Goal: Task Accomplishment & Management: Use online tool/utility

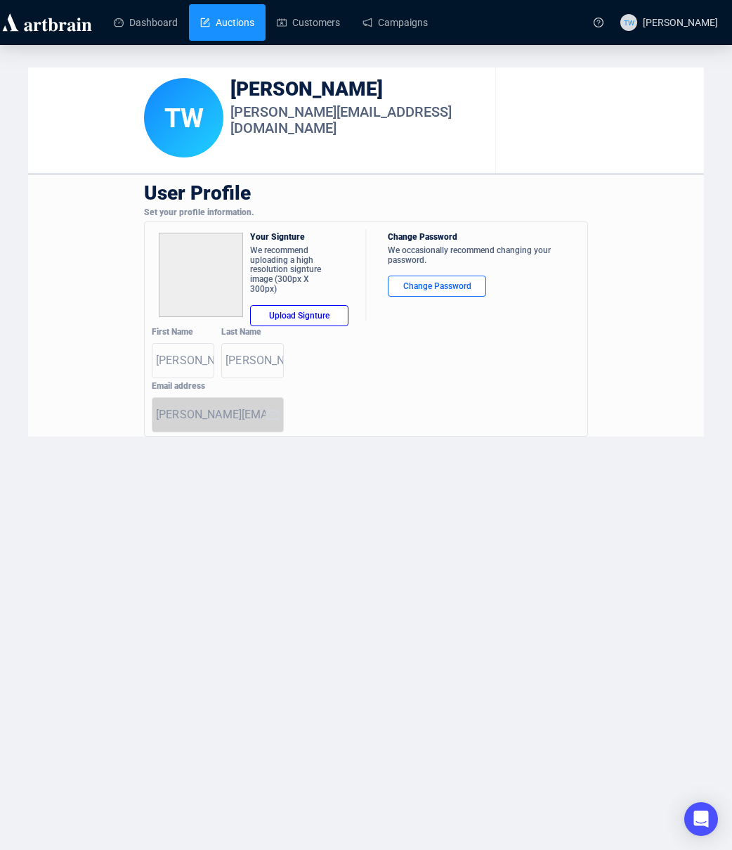
click at [235, 24] on link "Auctions" at bounding box center [227, 22] width 54 height 37
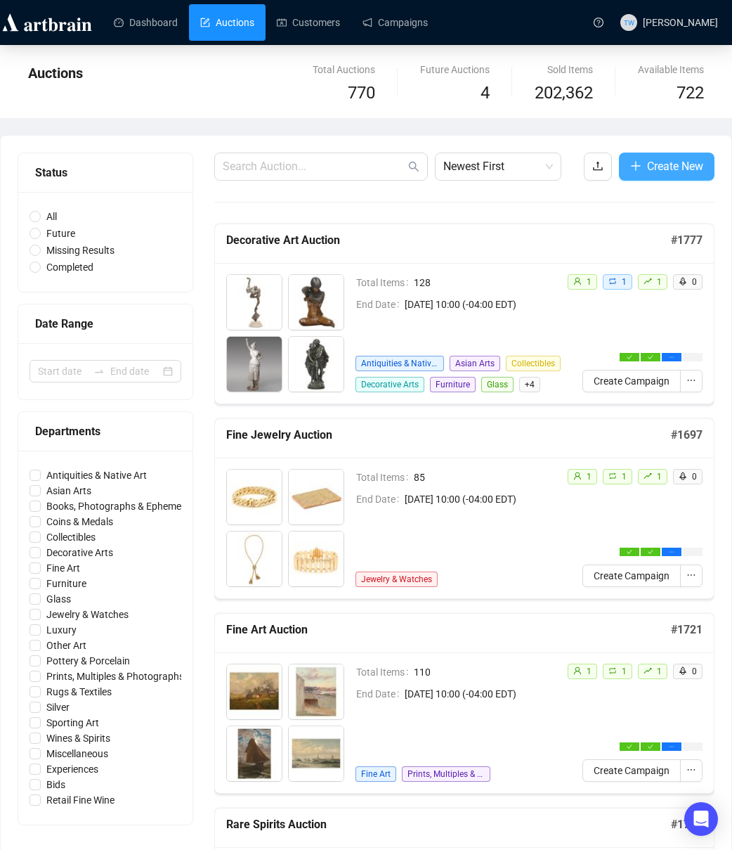
click at [649, 169] on span "Create New" at bounding box center [675, 166] width 56 height 18
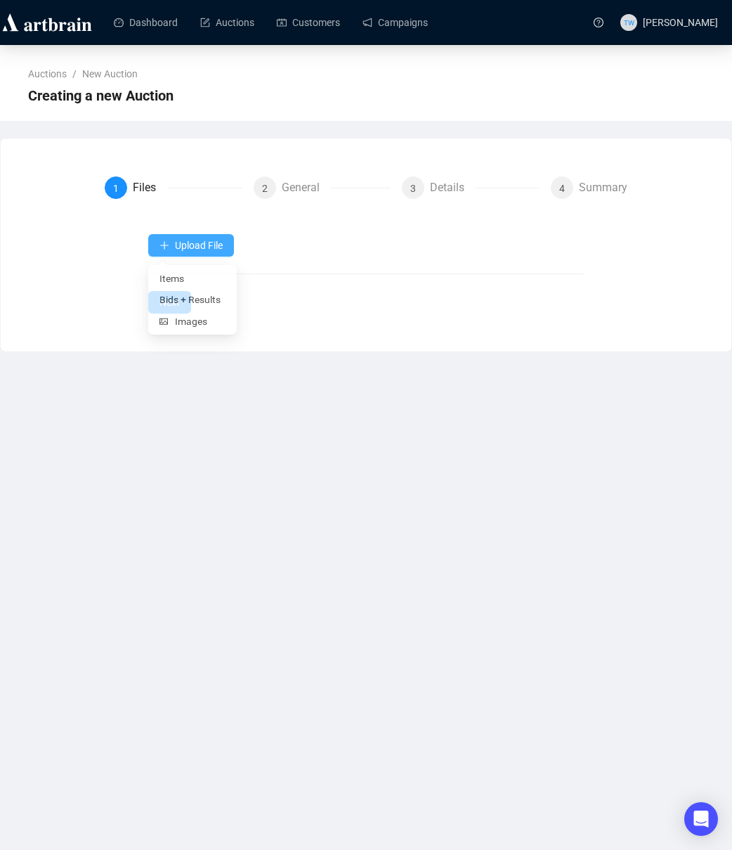
click at [190, 240] on span "Upload File" at bounding box center [199, 245] width 48 height 11
click at [195, 306] on span "Bids + Results" at bounding box center [193, 301] width 66 height 15
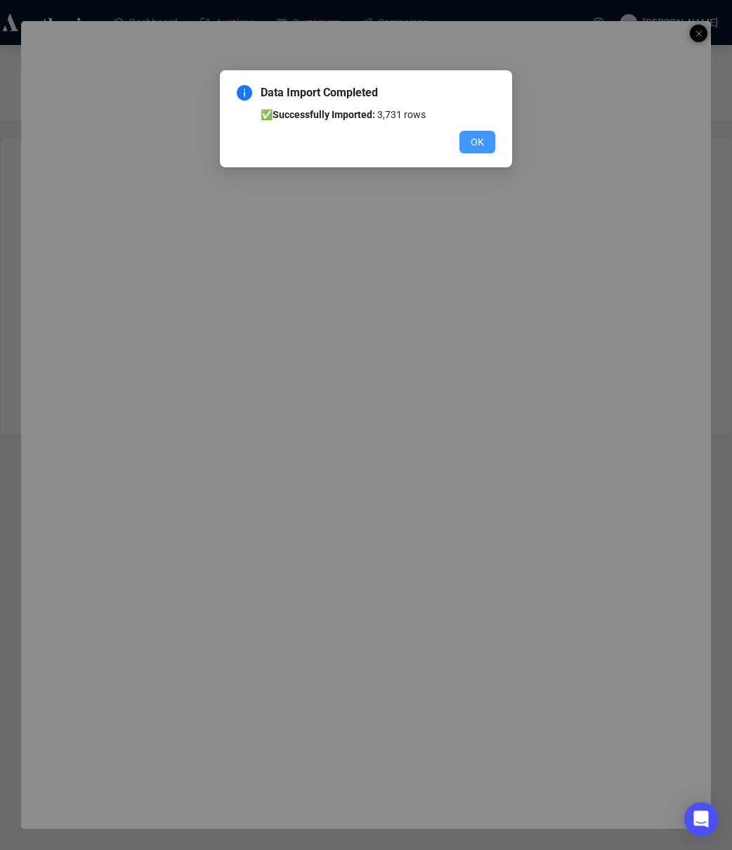
click at [479, 145] on span "OK" at bounding box center [477, 141] width 13 height 15
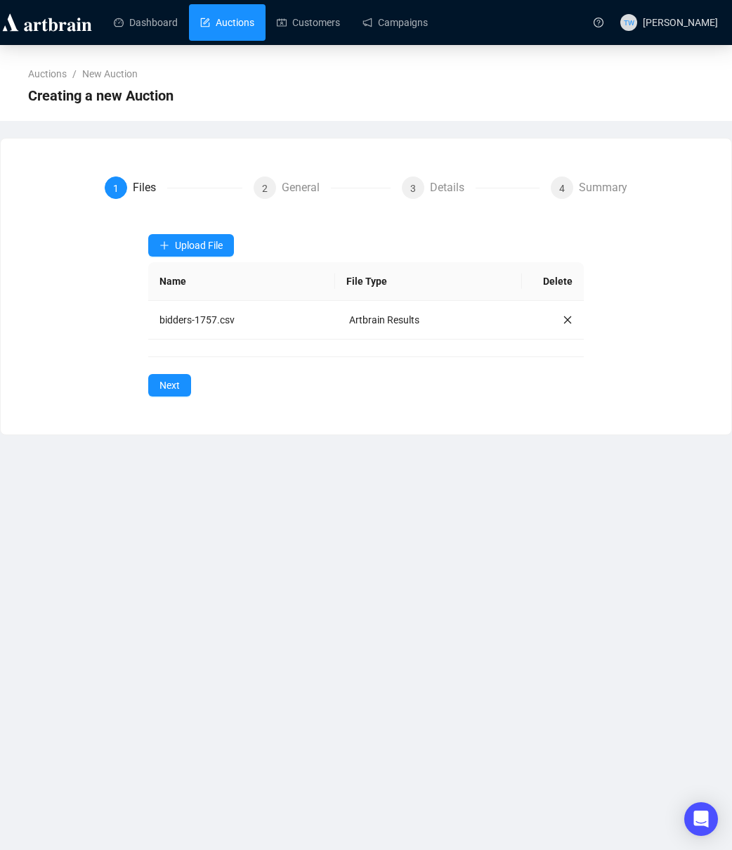
click at [223, 22] on link "Auctions" at bounding box center [227, 22] width 54 height 37
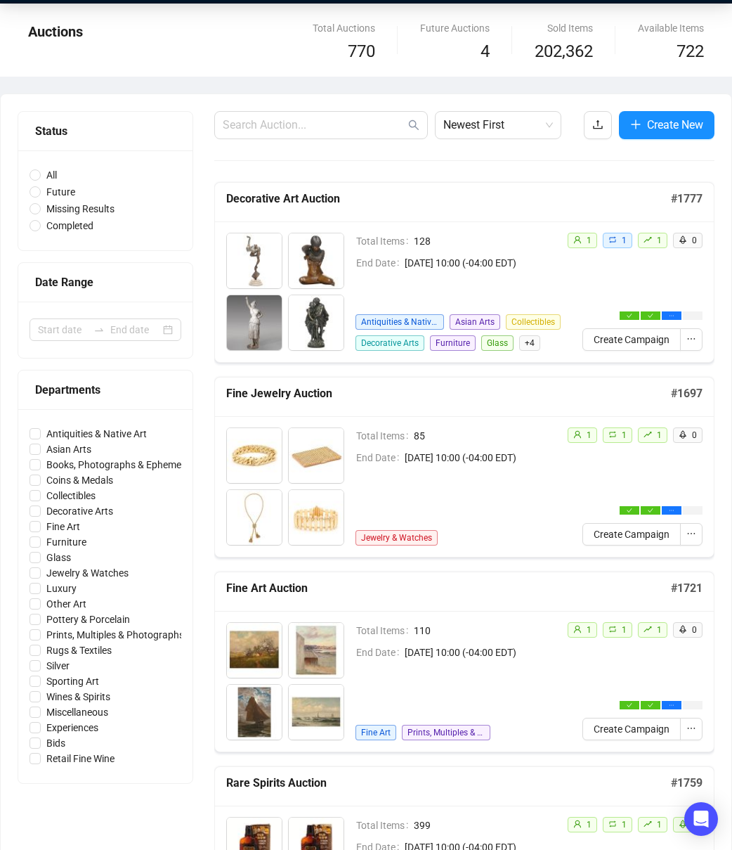
scroll to position [42, 0]
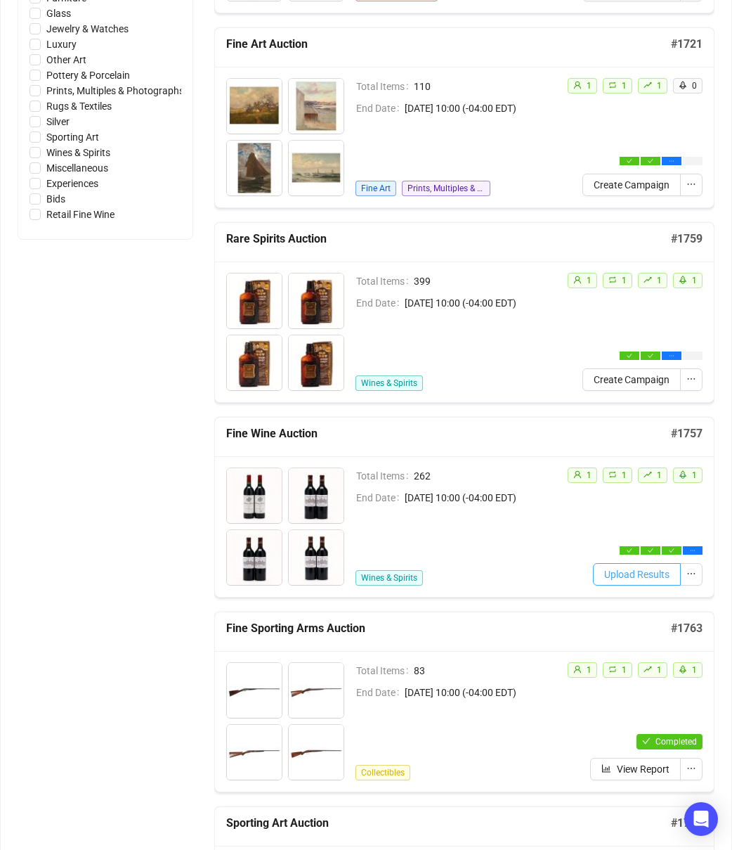
scroll to position [589, 0]
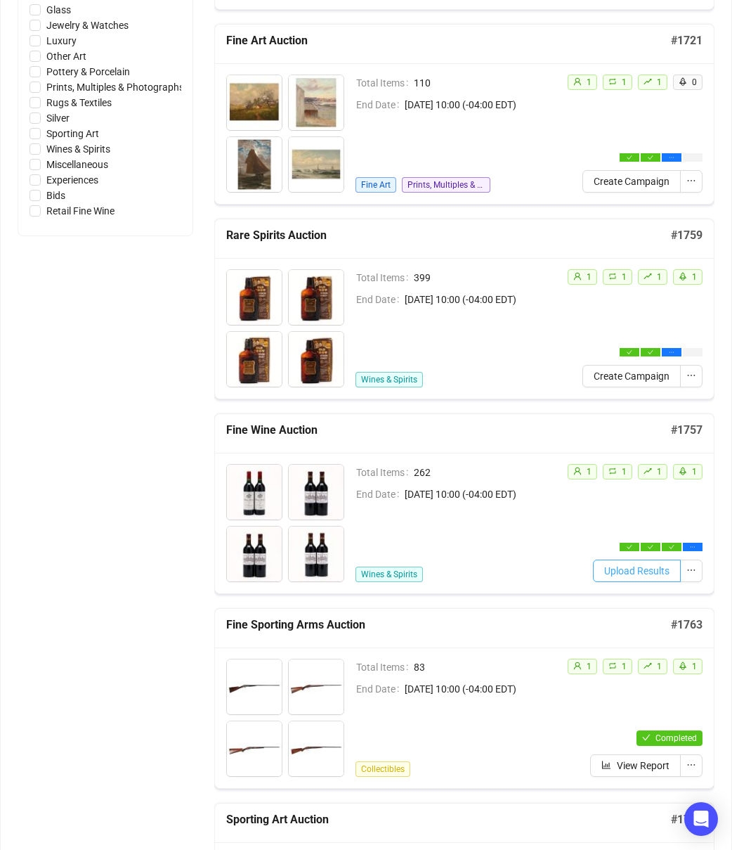
click at [625, 576] on span "Upload Results" at bounding box center [636, 570] width 65 height 15
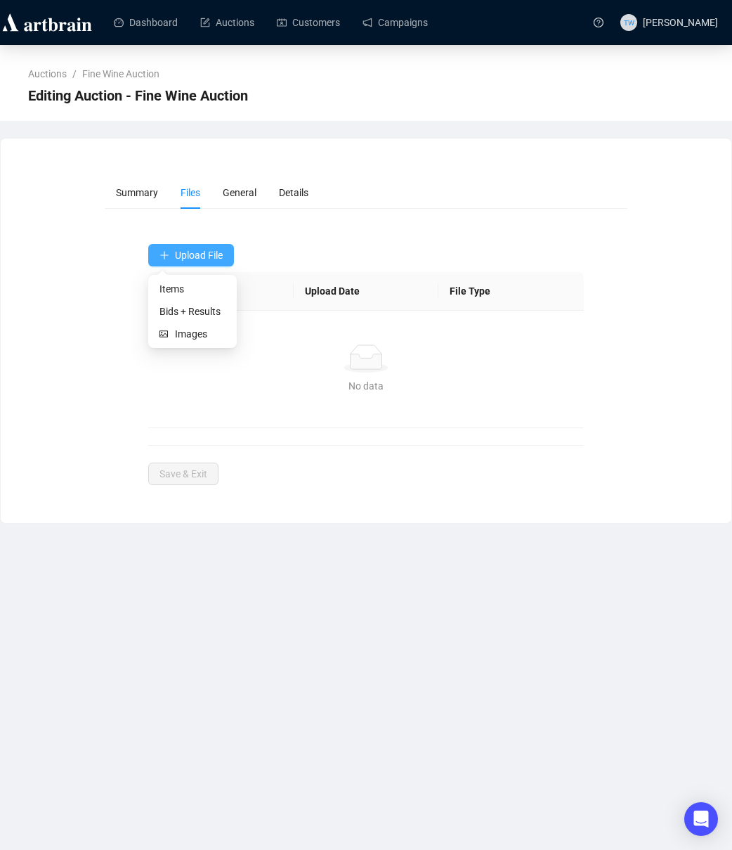
click at [220, 255] on span "Upload File" at bounding box center [199, 255] width 48 height 11
click at [183, 315] on span "Bids + Results" at bounding box center [193, 311] width 66 height 15
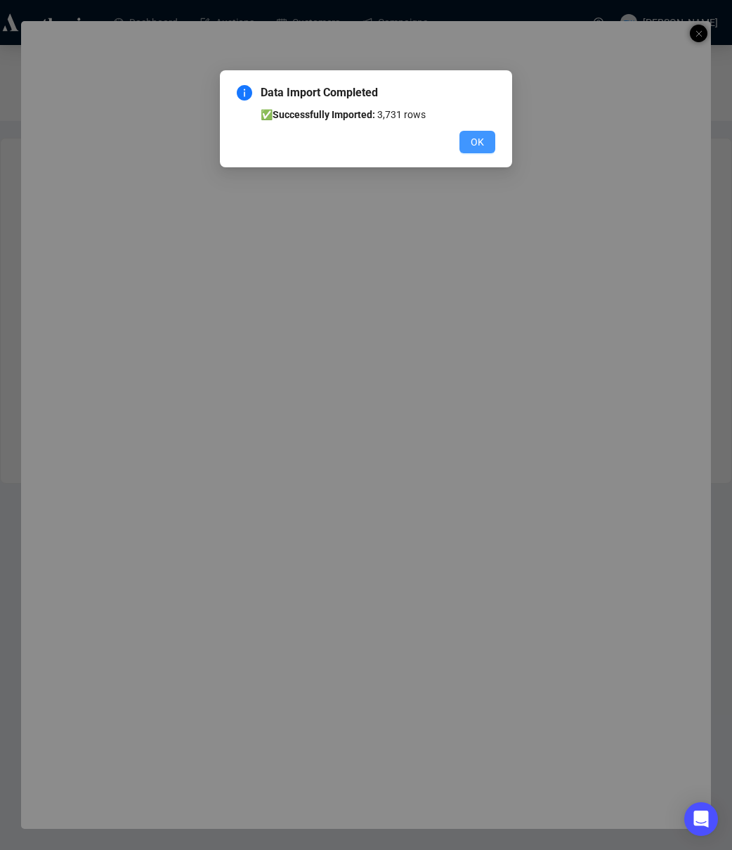
click at [479, 139] on span "OK" at bounding box center [477, 141] width 13 height 15
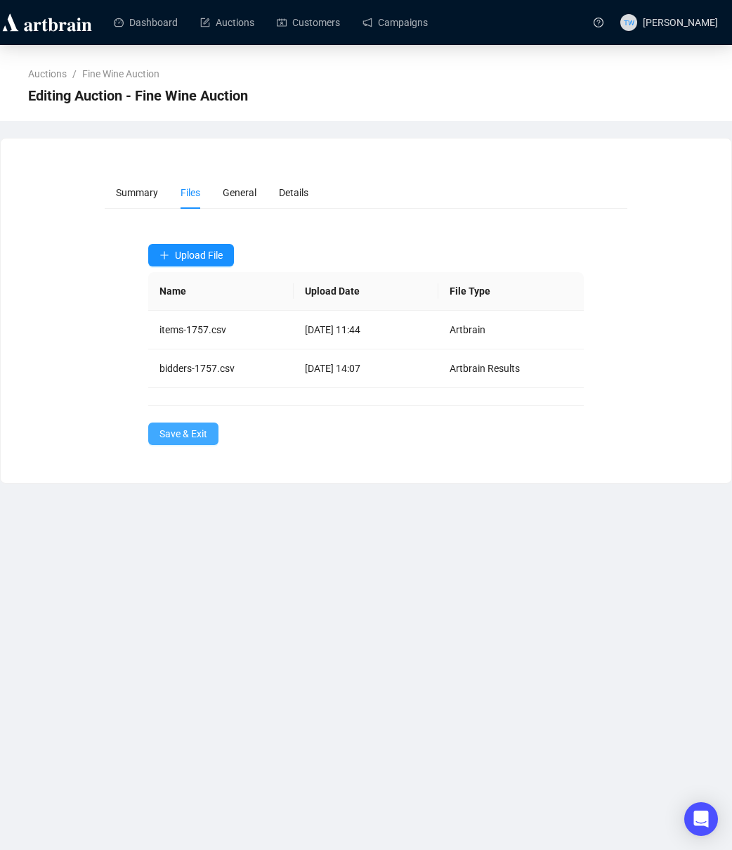
click at [190, 435] on span "Save & Exit" at bounding box center [184, 433] width 48 height 15
